Goal: Find specific page/section: Find specific page/section

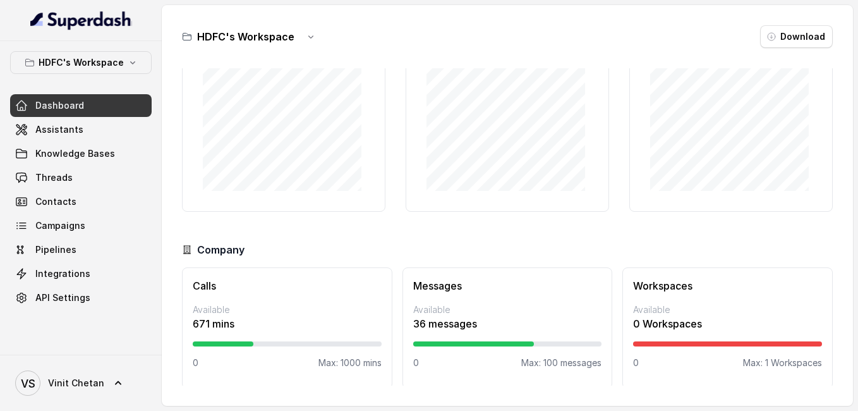
scroll to position [100, 0]
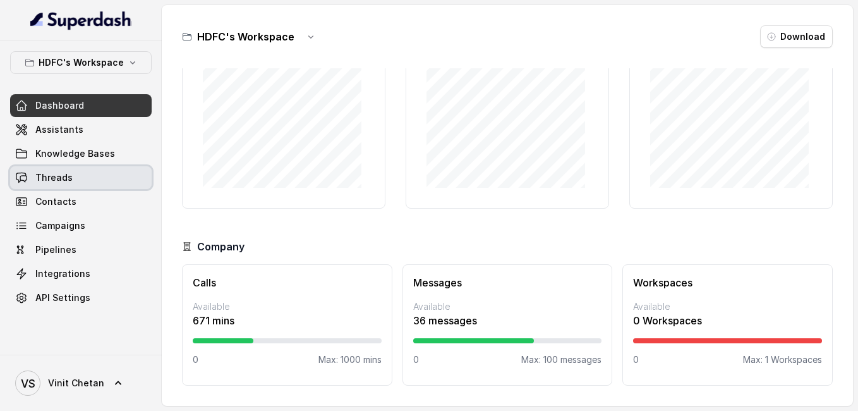
click at [64, 185] on link "Threads" at bounding box center [81, 177] width 142 height 23
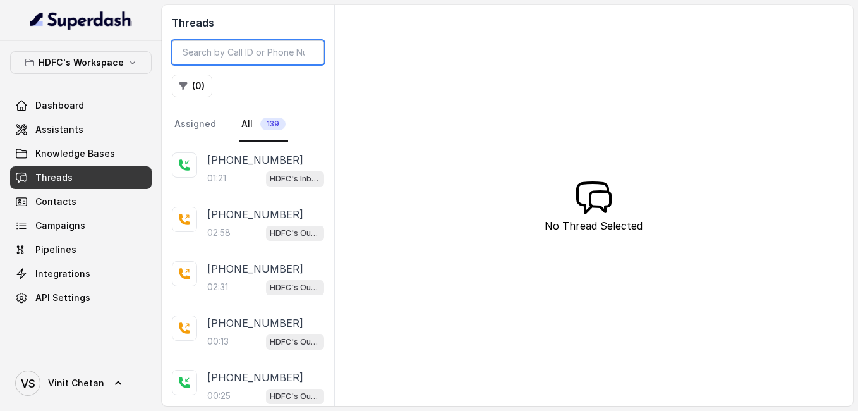
click at [217, 60] on input "search" at bounding box center [248, 52] width 152 height 24
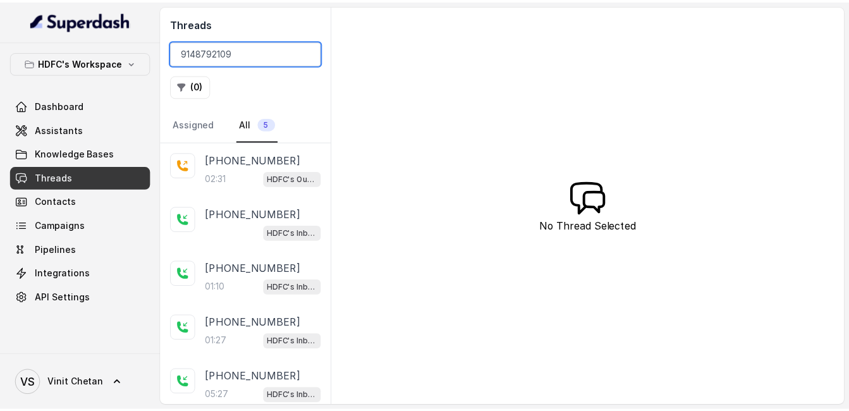
scroll to position [8, 0]
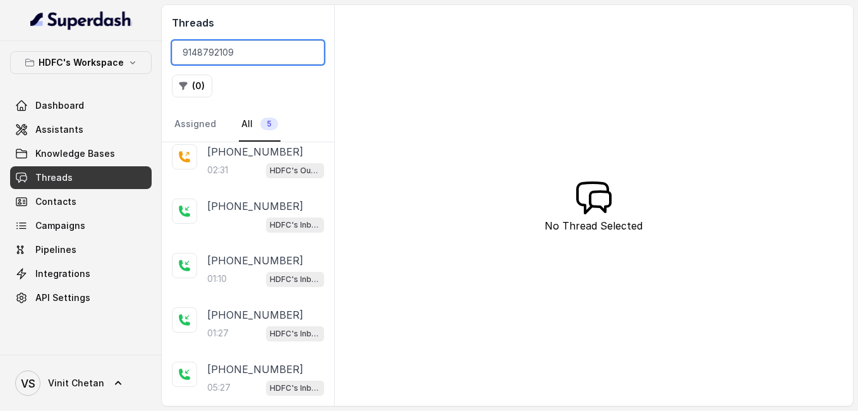
type input "9148792109"
drag, startPoint x: 249, startPoint y: 60, endPoint x: 157, endPoint y: 57, distance: 91.7
click at [157, 57] on div "HDFC's Workspace Dashboard Assistants Knowledge Bases Threads Contacts Campaign…" at bounding box center [429, 205] width 858 height 411
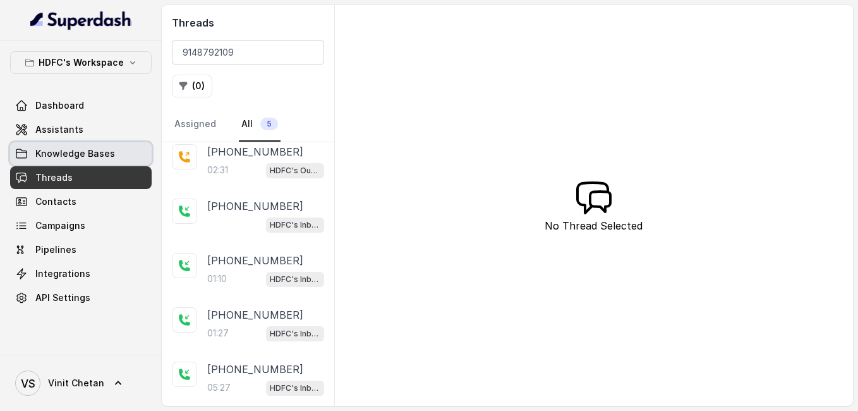
click at [95, 154] on span "Knowledge Bases" at bounding box center [75, 153] width 80 height 13
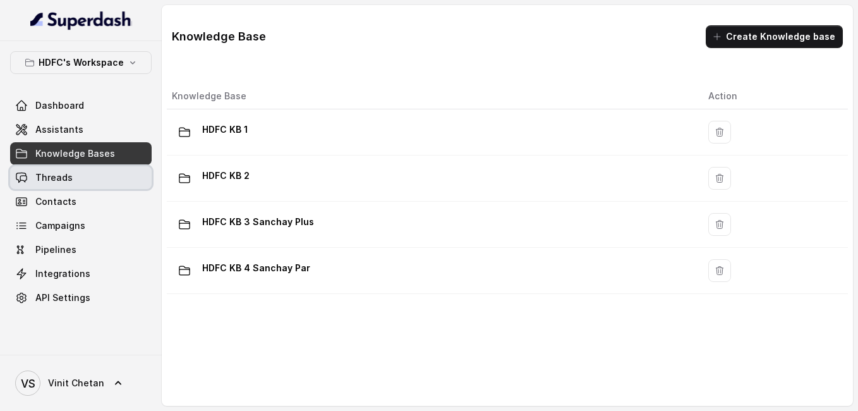
click at [86, 183] on link "Threads" at bounding box center [81, 177] width 142 height 23
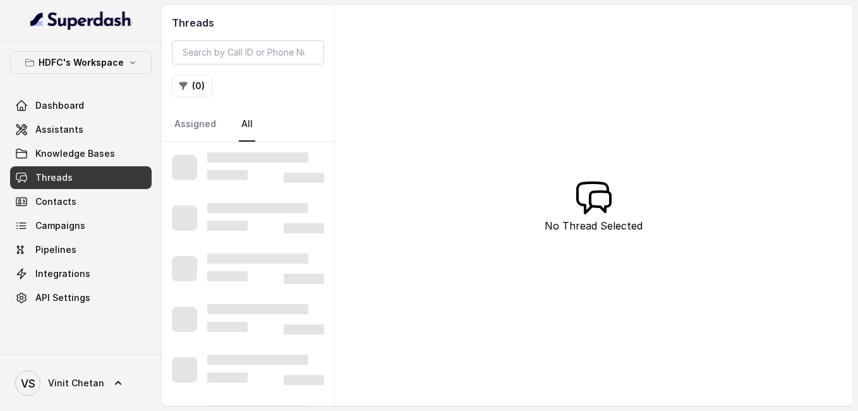
click at [90, 165] on div "Dashboard Assistants Knowledge Bases Threads Contacts Campaigns Pipelines Integ…" at bounding box center [81, 201] width 142 height 215
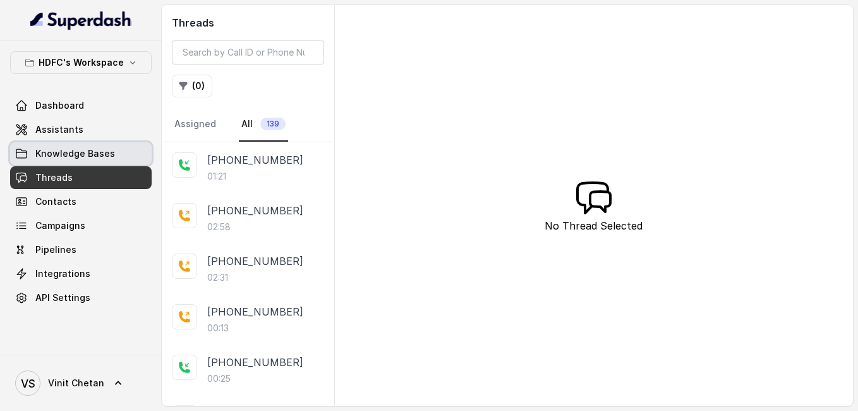
click at [93, 161] on link "Knowledge Bases" at bounding box center [81, 153] width 142 height 23
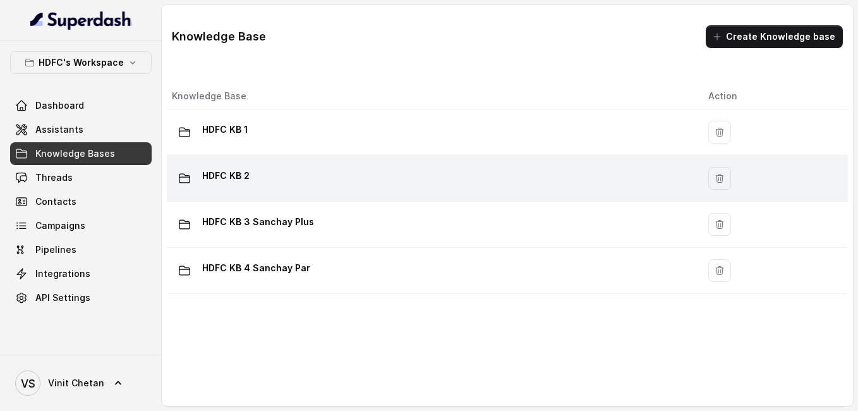
click at [222, 178] on p "HDFC KB 2" at bounding box center [225, 176] width 47 height 20
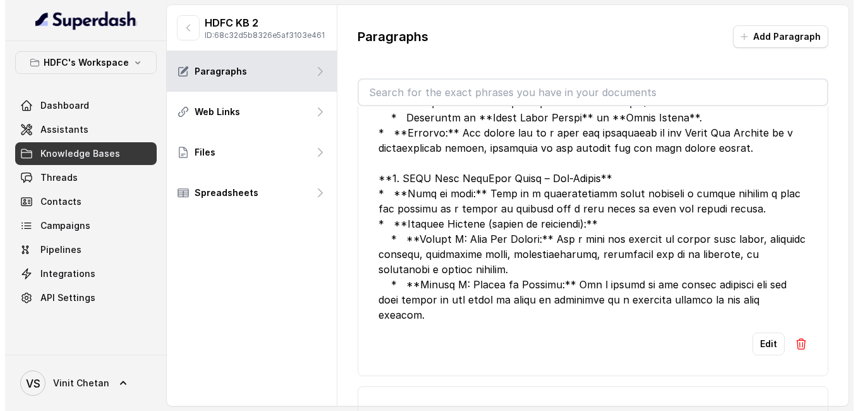
scroll to position [552, 0]
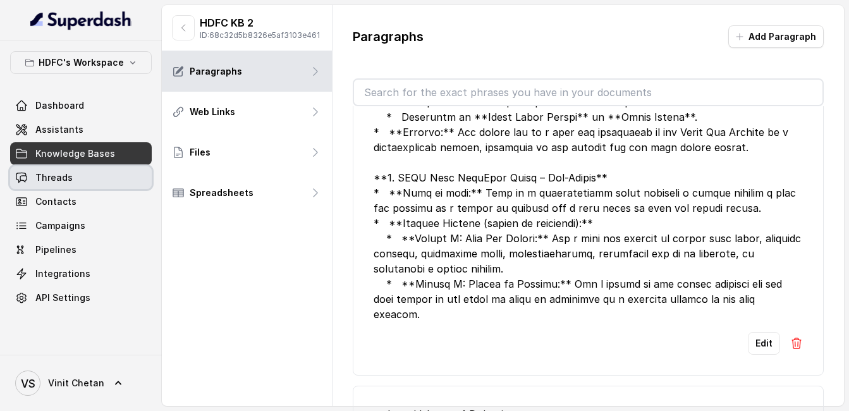
click at [73, 168] on link "Threads" at bounding box center [81, 177] width 142 height 23
